Goal: Information Seeking & Learning: Learn about a topic

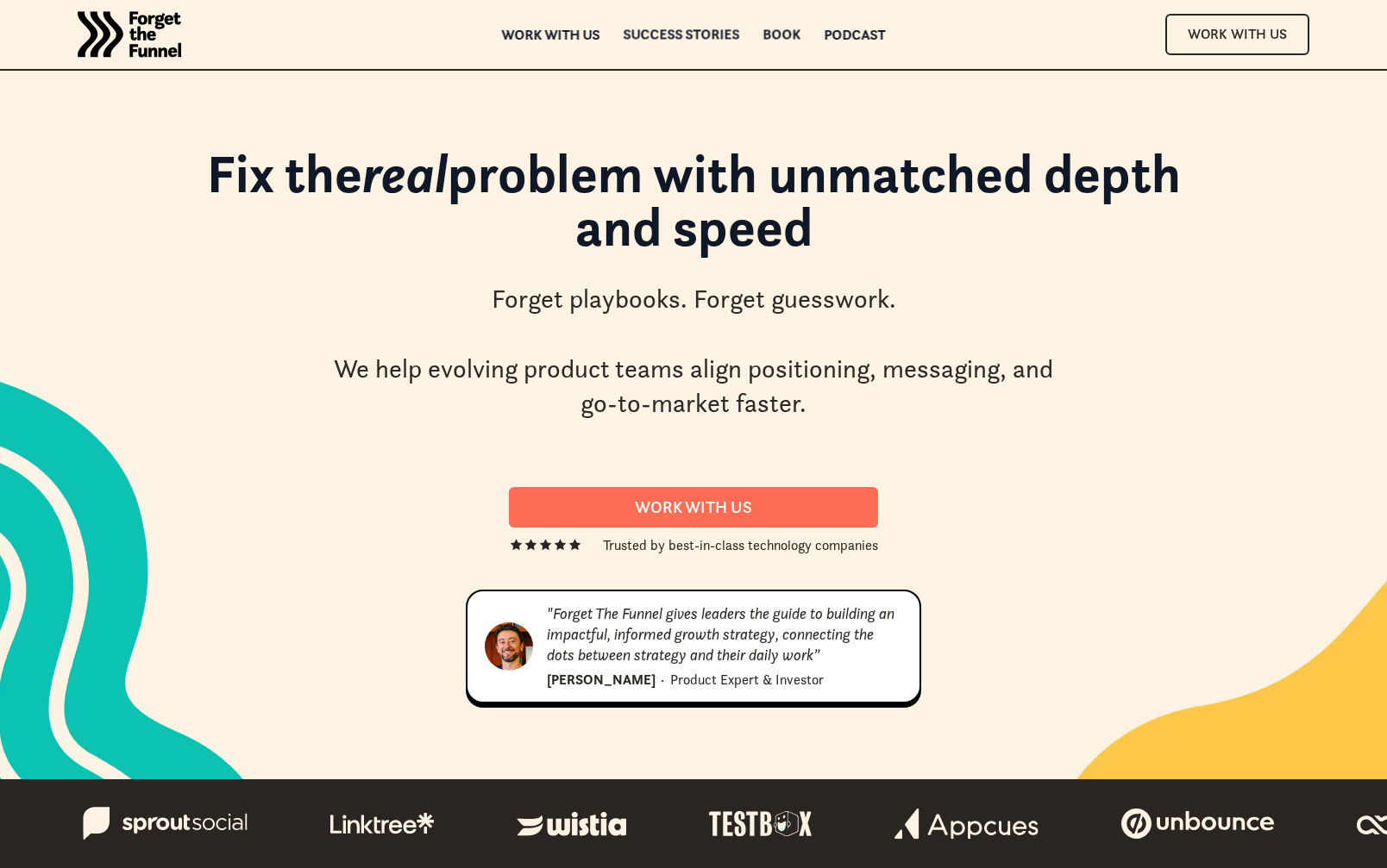
click at [692, 44] on div "ABOUT ABOUT Work with us Work with us Success Stories Success Stories Book Book…" at bounding box center [694, 35] width 1387 height 69
click at [695, 40] on div "Success Stories" at bounding box center [682, 46] width 116 height 12
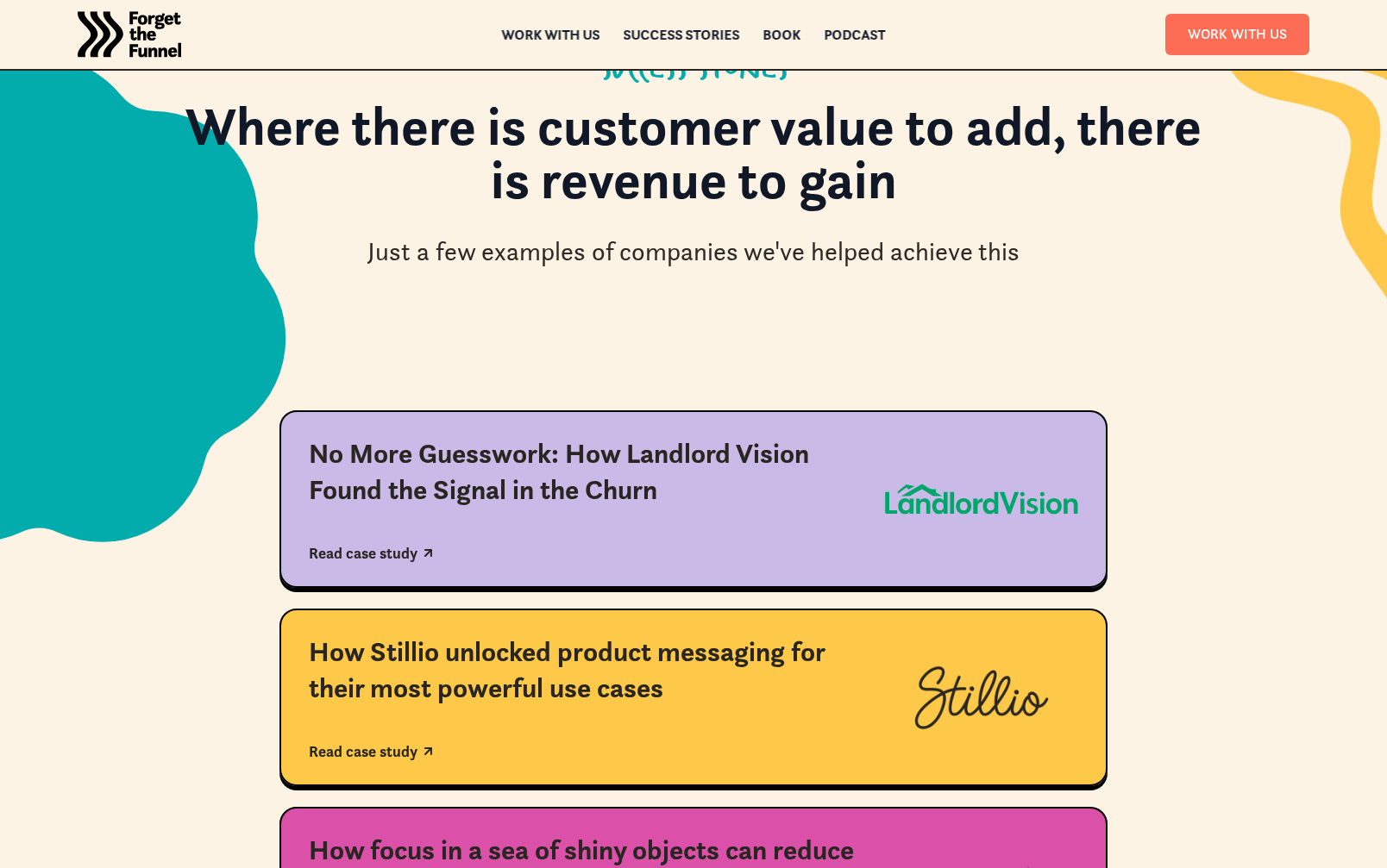
scroll to position [196, 0]
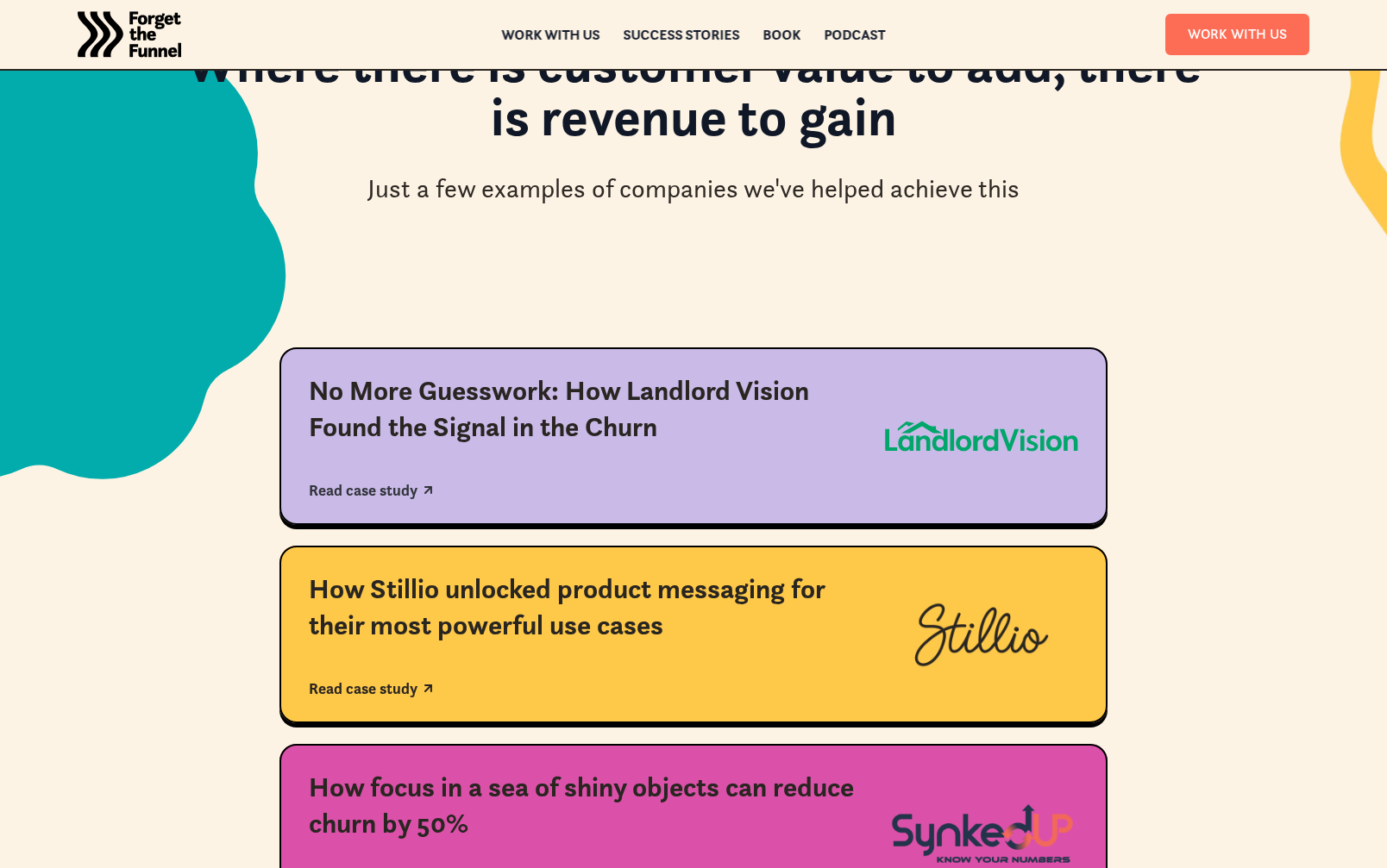
click at [686, 402] on div "No More Guesswork: How Landlord Vision Found the Signal in the Churn" at bounding box center [582, 408] width 547 height 72
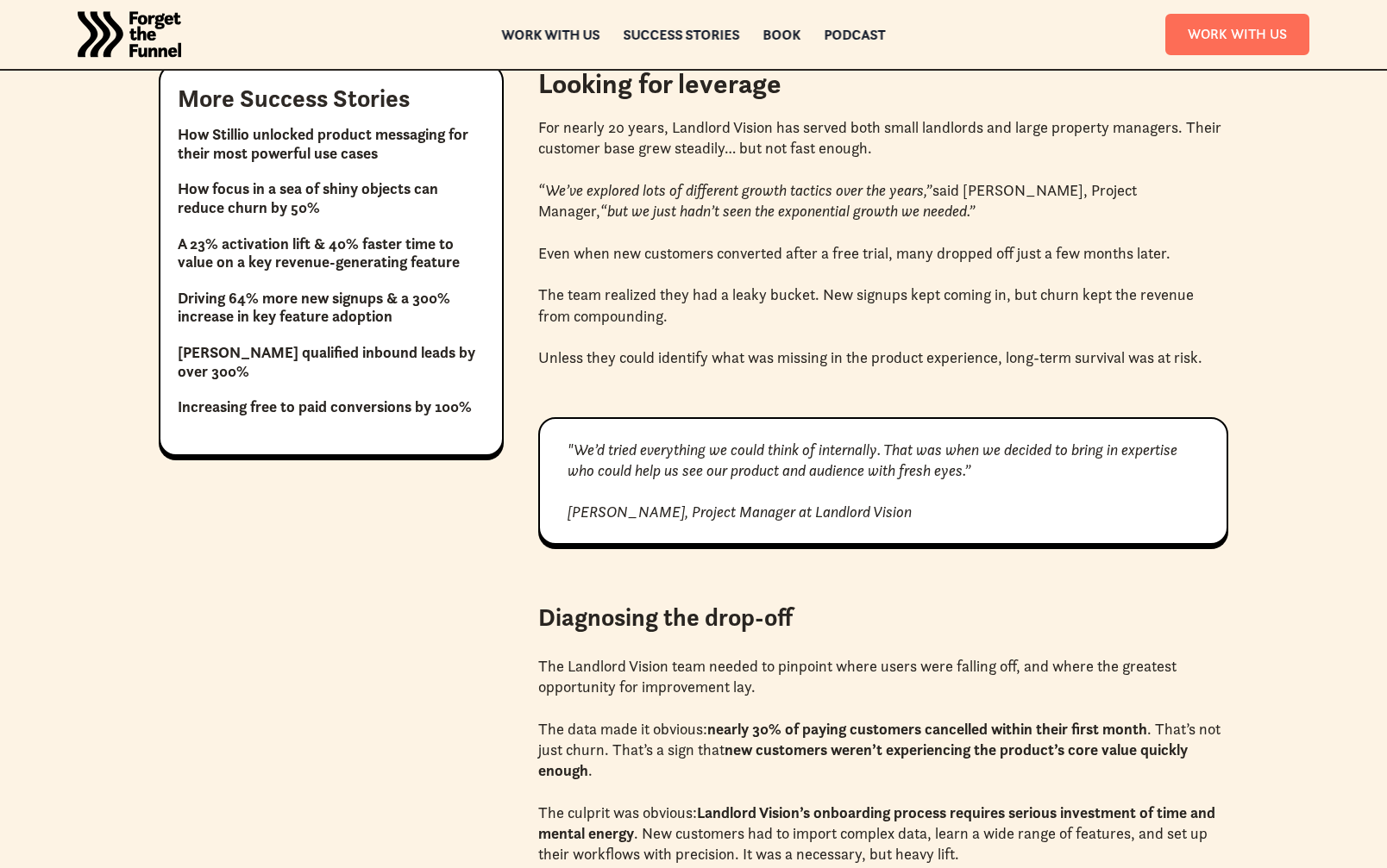
scroll to position [1406, 0]
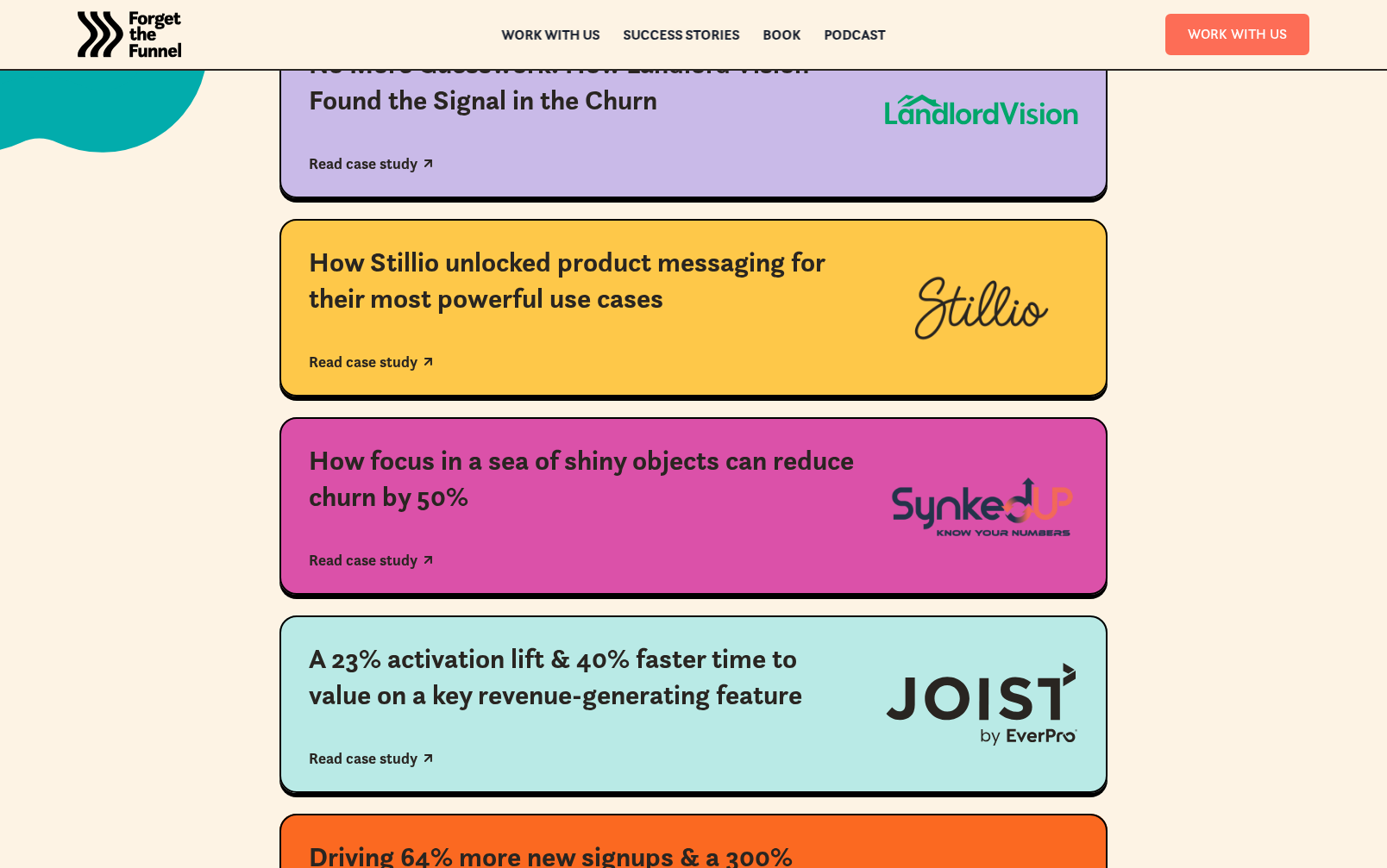
scroll to position [527, 0]
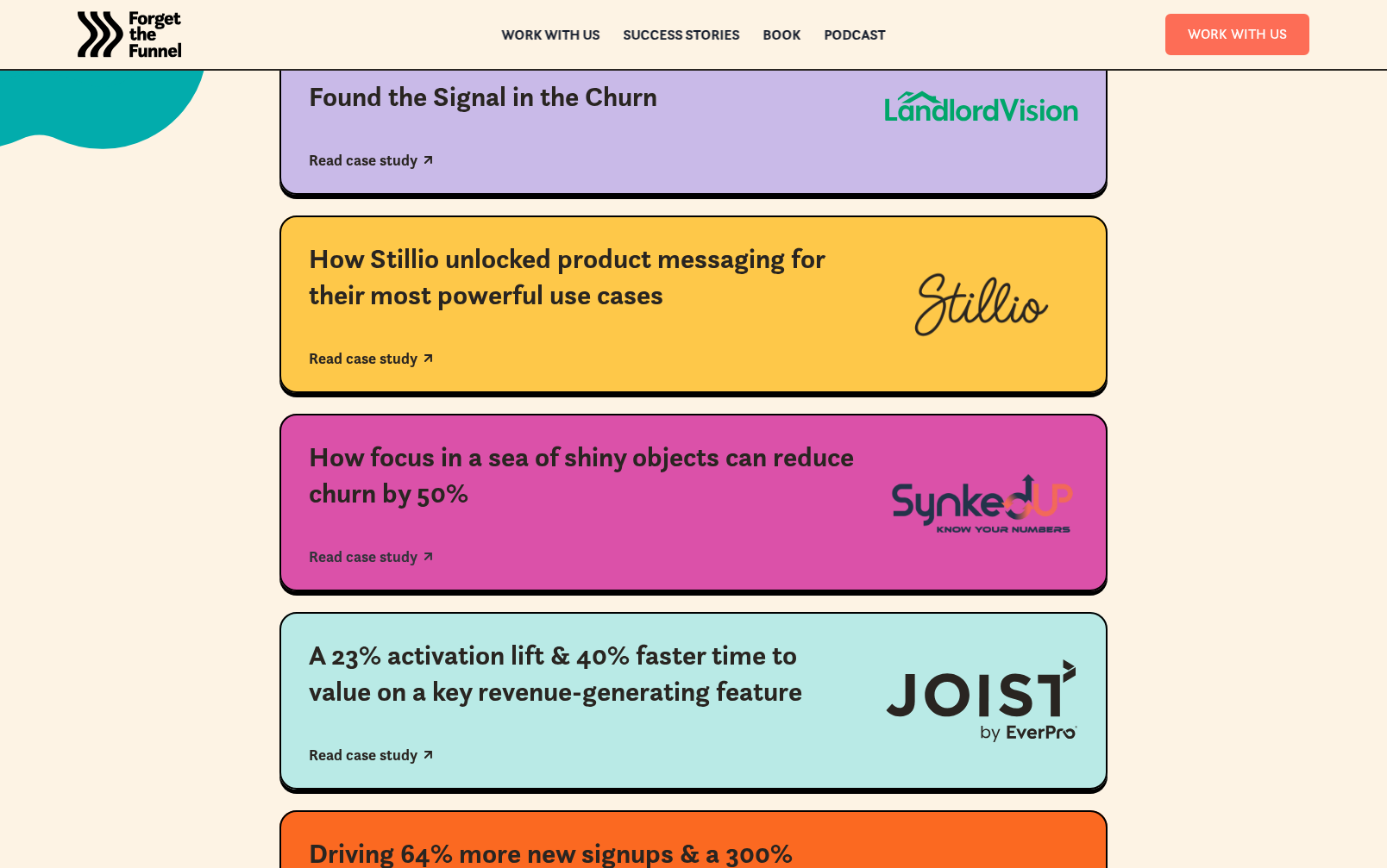
click at [377, 497] on div "How focus in a sea of shiny objects can reduce churn by 50%" at bounding box center [582, 475] width 547 height 72
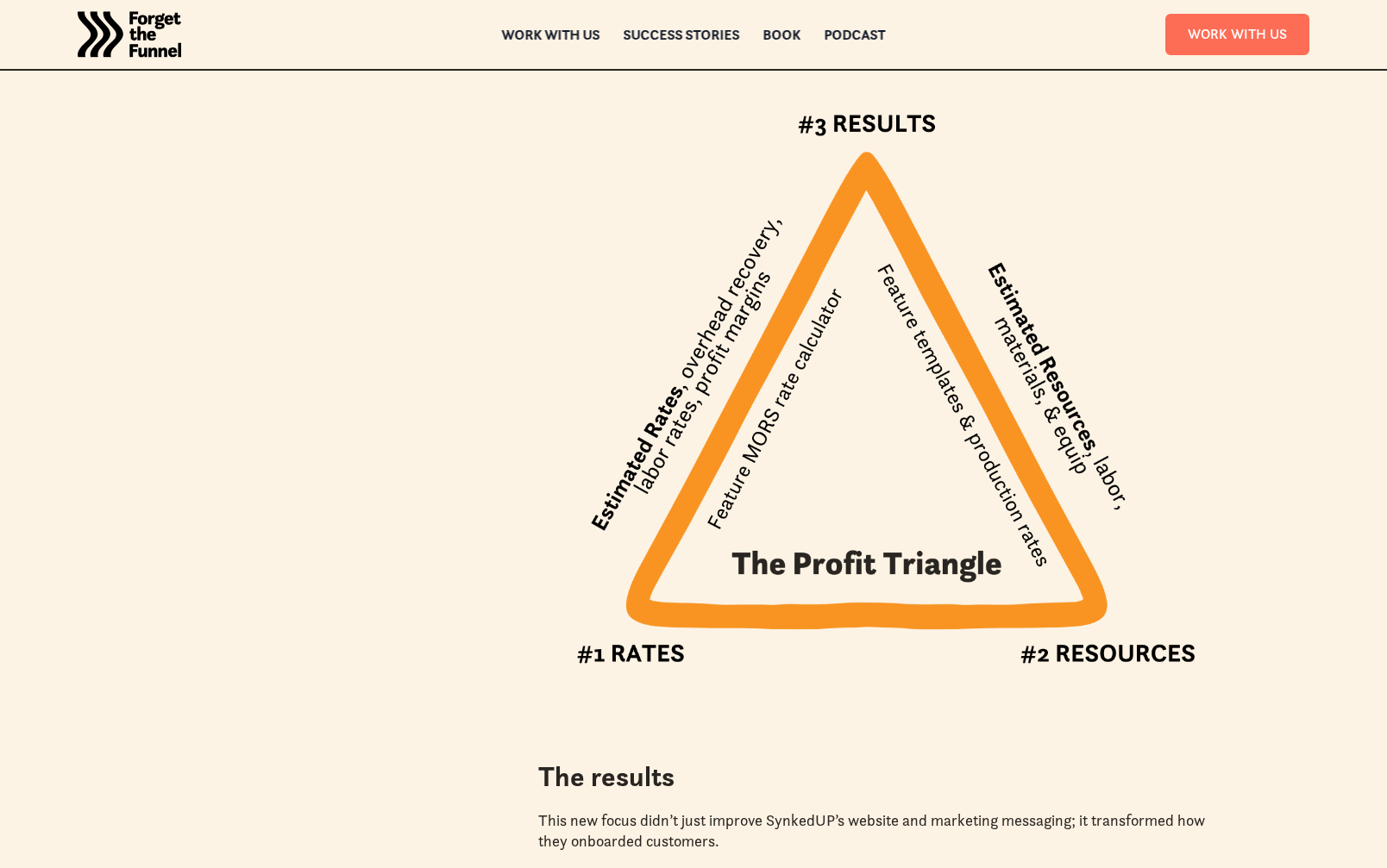
scroll to position [2671, 0]
